Goal: Task Accomplishment & Management: Use online tool/utility

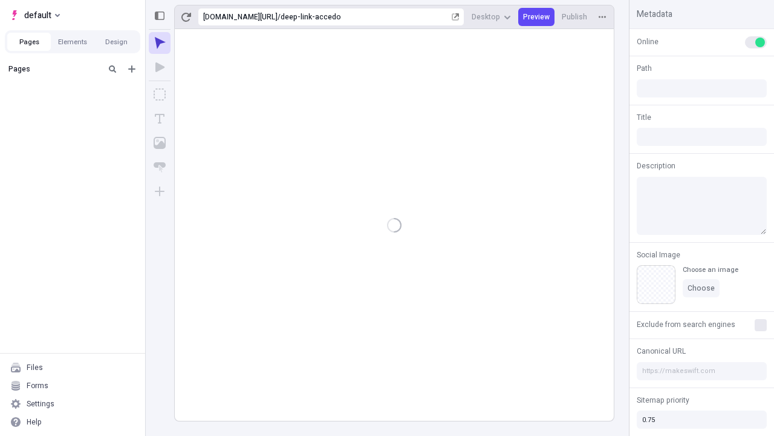
type input "/deep-link-accedo"
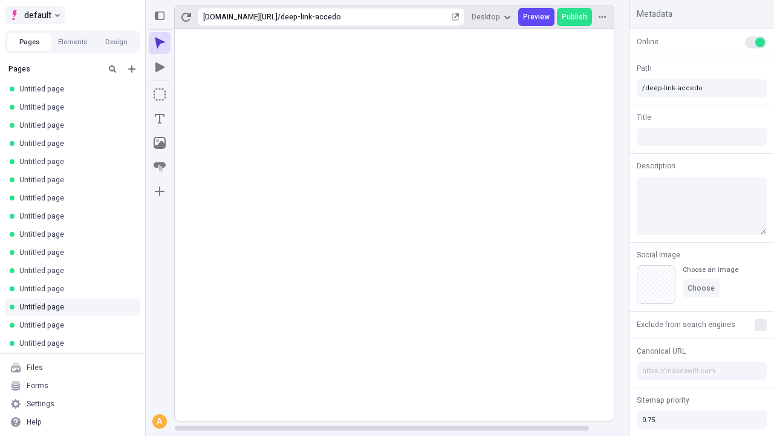
click at [34, 15] on span "default" at bounding box center [37, 15] width 27 height 15
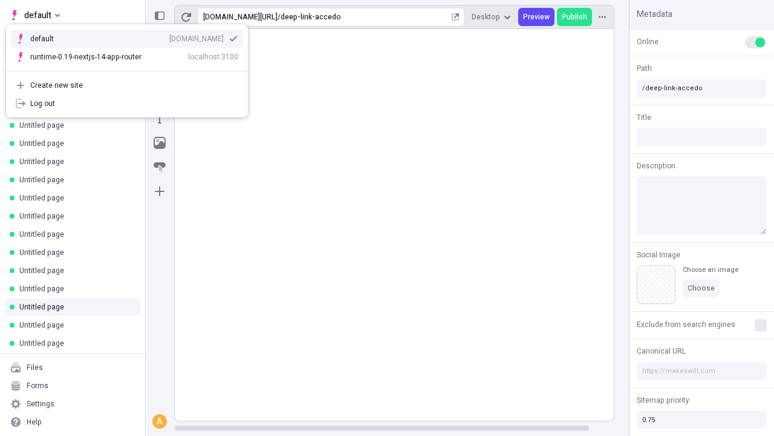
click at [169, 36] on div "[DOMAIN_NAME]" at bounding box center [196, 39] width 54 height 10
click at [132, 69] on icon "Add new" at bounding box center [131, 68] width 7 height 7
